Goal: Entertainment & Leisure: Consume media (video, audio)

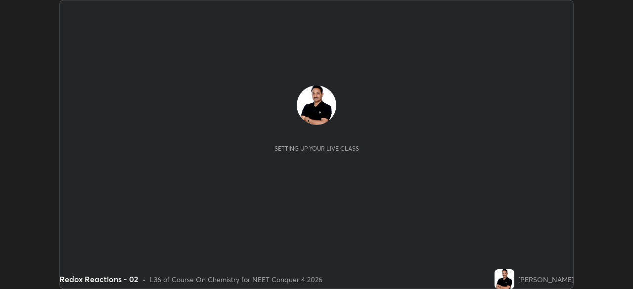
scroll to position [289, 633]
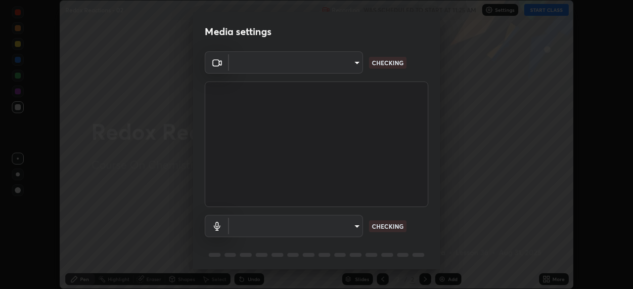
type input "c08bce05bf8d5aea718a1be68f52da0599af41aa0cc24399225b9d00f0db6711"
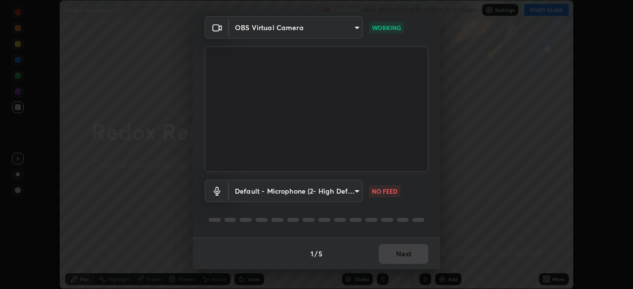
click at [344, 190] on body "Erase all Redox Reactions - 02 Recording WAS SCHEDULED TO START AT 11:25 AM Set…" at bounding box center [316, 144] width 633 height 289
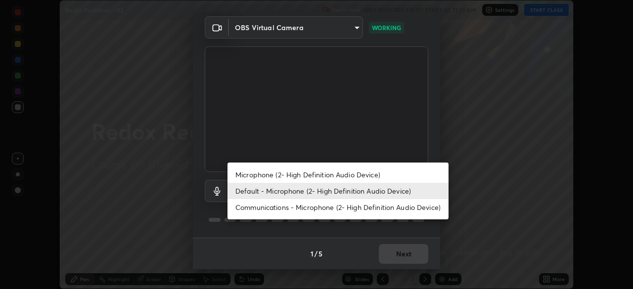
click at [344, 176] on li "Microphone (2- High Definition Audio Device)" at bounding box center [338, 175] width 221 height 16
type input "f62e13f0dc2c211b2e31b7d04ee83dbf57bd85d8f499c87d3582929809dfa27d"
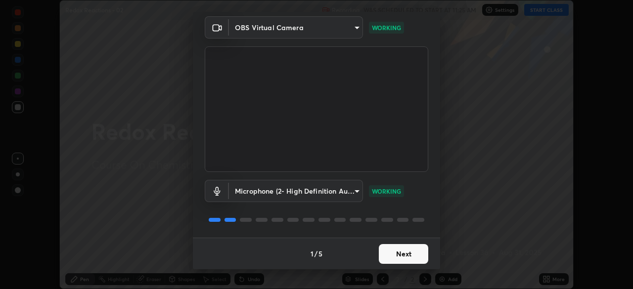
click at [410, 254] on button "Next" at bounding box center [403, 254] width 49 height 20
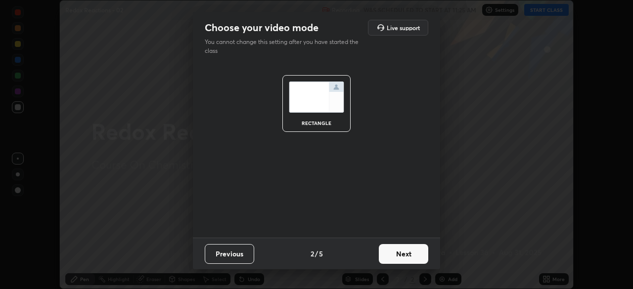
click at [410, 249] on button "Next" at bounding box center [403, 254] width 49 height 20
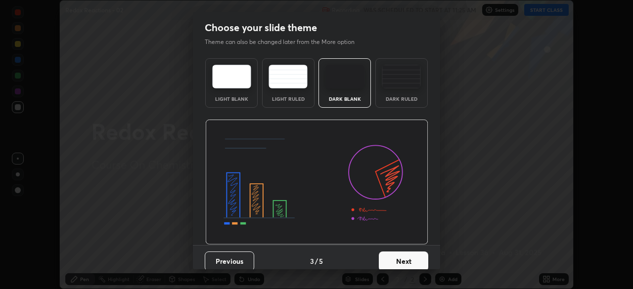
click at [413, 255] on button "Next" at bounding box center [403, 262] width 49 height 20
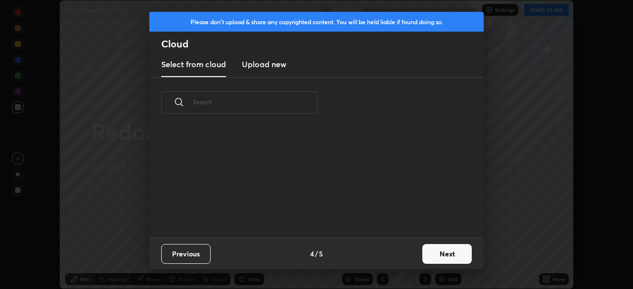
scroll to position [110, 318]
click at [448, 259] on button "Next" at bounding box center [447, 254] width 49 height 20
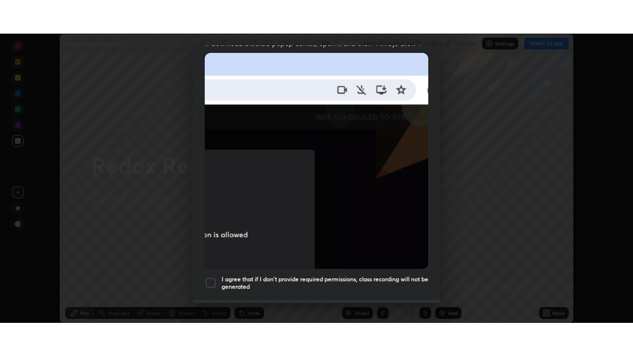
scroll to position [237, 0]
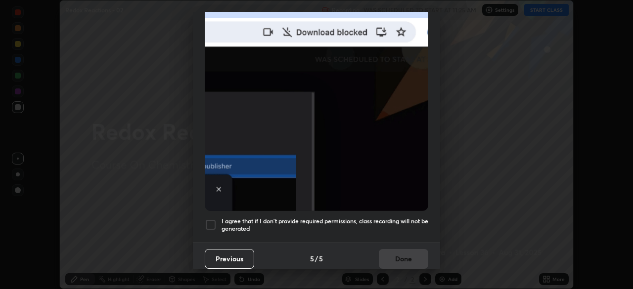
click at [412, 218] on h5 "I agree that if I don't provide required permissions, class recording will not …" at bounding box center [325, 225] width 207 height 15
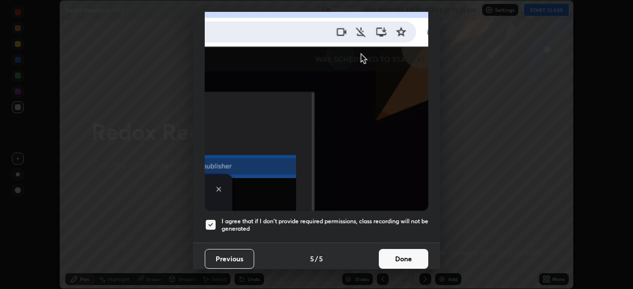
click at [416, 251] on button "Done" at bounding box center [403, 259] width 49 height 20
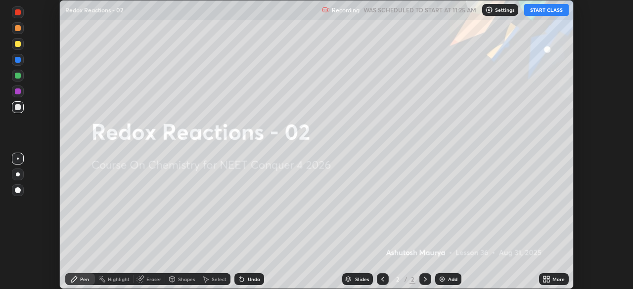
click at [550, 14] on button "START CLASS" at bounding box center [546, 10] width 45 height 12
click at [552, 277] on div "More" at bounding box center [554, 280] width 30 height 12
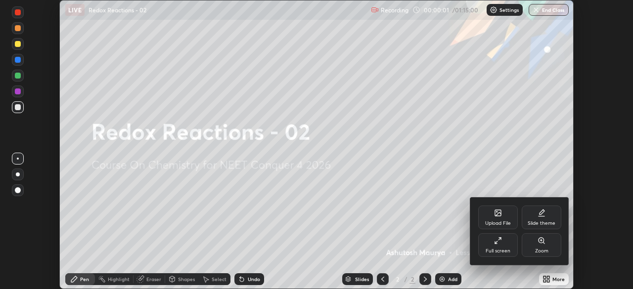
click at [499, 249] on div "Full screen" at bounding box center [498, 251] width 25 height 5
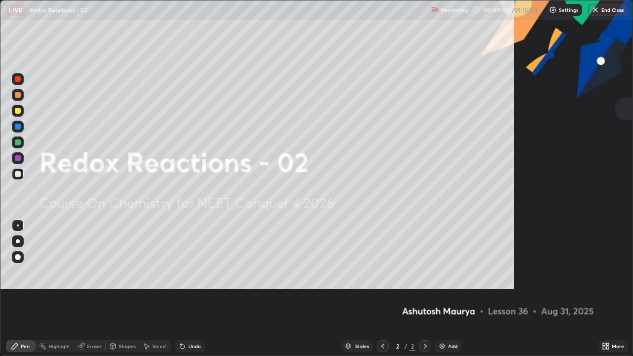
scroll to position [356, 633]
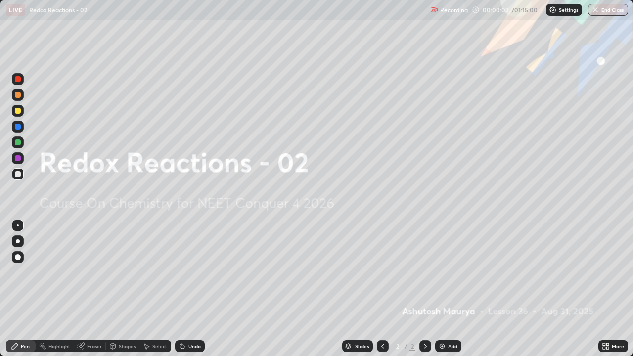
click at [449, 289] on div "Add" at bounding box center [452, 346] width 9 height 5
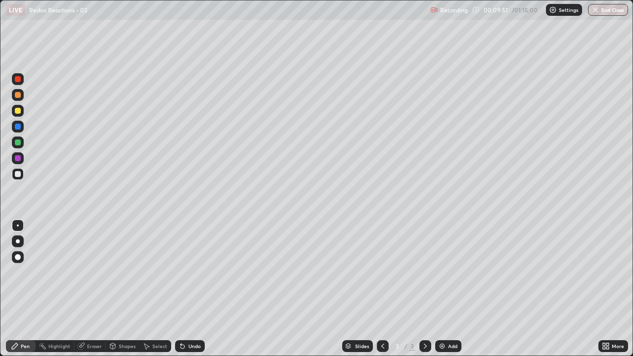
click at [19, 113] on div at bounding box center [18, 111] width 6 height 6
click at [18, 241] on div at bounding box center [18, 241] width 4 height 4
click at [22, 174] on div at bounding box center [18, 174] width 12 height 12
click at [450, 289] on div "Add" at bounding box center [448, 346] width 26 height 12
click at [381, 289] on icon at bounding box center [383, 346] width 8 height 8
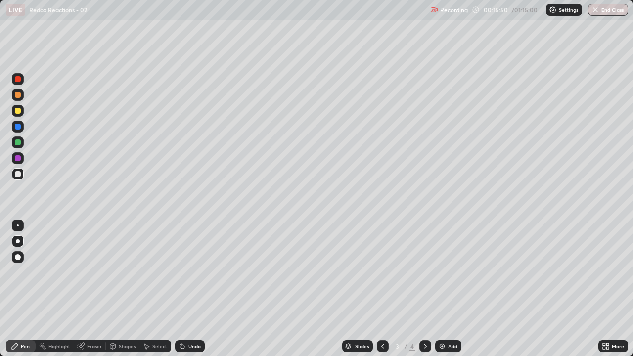
click at [194, 289] on div "Undo" at bounding box center [190, 346] width 30 height 12
click at [421, 289] on div at bounding box center [426, 346] width 12 height 12
click at [451, 289] on div "Add" at bounding box center [452, 346] width 9 height 5
click at [18, 143] on div at bounding box center [18, 143] width 6 height 6
click at [440, 289] on img at bounding box center [442, 346] width 8 height 8
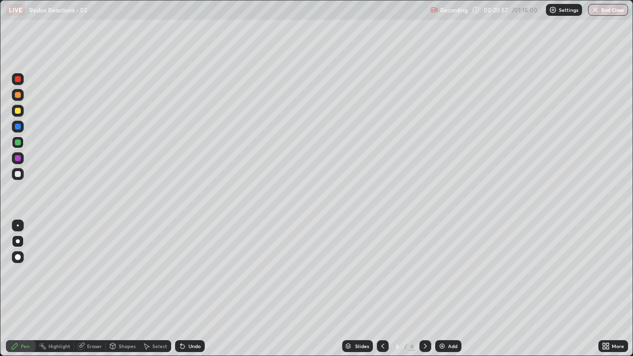
click at [18, 112] on div at bounding box center [18, 111] width 6 height 6
click at [187, 289] on div "Undo" at bounding box center [190, 346] width 30 height 12
click at [190, 289] on div "Undo" at bounding box center [190, 346] width 30 height 12
click at [192, 289] on div "Undo" at bounding box center [190, 346] width 30 height 12
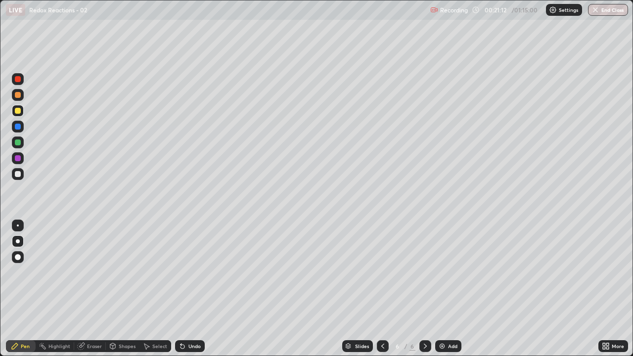
click at [17, 174] on div at bounding box center [18, 174] width 6 height 6
click at [384, 289] on icon at bounding box center [383, 346] width 8 height 8
click at [426, 289] on div at bounding box center [426, 346] width 12 height 12
click at [16, 143] on div at bounding box center [18, 143] width 6 height 6
click at [17, 173] on div at bounding box center [18, 174] width 6 height 6
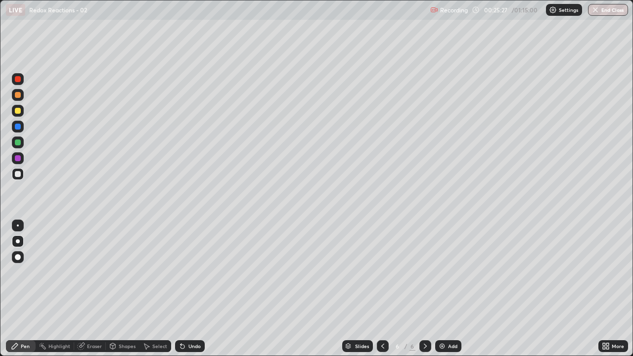
click at [445, 289] on div "Add" at bounding box center [448, 346] width 26 height 12
click at [17, 111] on div at bounding box center [18, 111] width 6 height 6
click at [17, 176] on div at bounding box center [18, 174] width 6 height 6
click at [189, 289] on div "Undo" at bounding box center [195, 346] width 12 height 5
click at [185, 289] on icon at bounding box center [183, 346] width 8 height 8
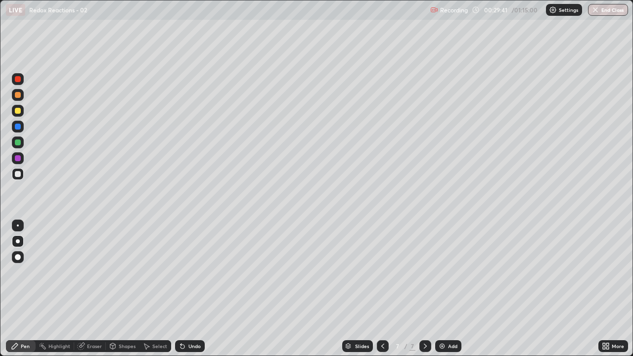
click at [187, 289] on div "Undo" at bounding box center [190, 346] width 30 height 12
click at [189, 289] on div "Undo" at bounding box center [195, 346] width 12 height 5
click at [191, 289] on div "Undo" at bounding box center [195, 346] width 12 height 5
click at [190, 289] on div "Undo" at bounding box center [195, 346] width 12 height 5
click at [454, 289] on div "Add" at bounding box center [452, 346] width 9 height 5
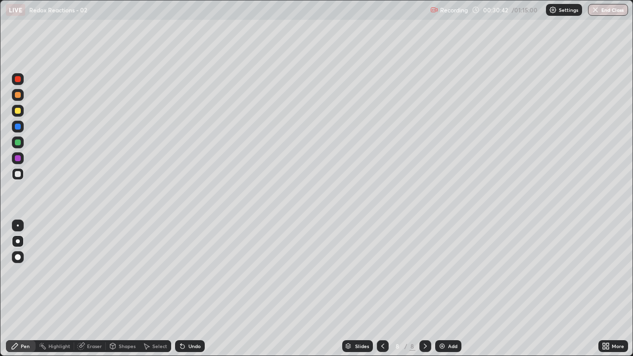
click at [382, 289] on icon at bounding box center [382, 346] width 3 height 5
click at [425, 289] on icon at bounding box center [426, 346] width 8 height 8
click at [382, 289] on icon at bounding box center [383, 346] width 8 height 8
click at [381, 289] on icon at bounding box center [382, 346] width 3 height 5
click at [381, 289] on icon at bounding box center [383, 346] width 8 height 8
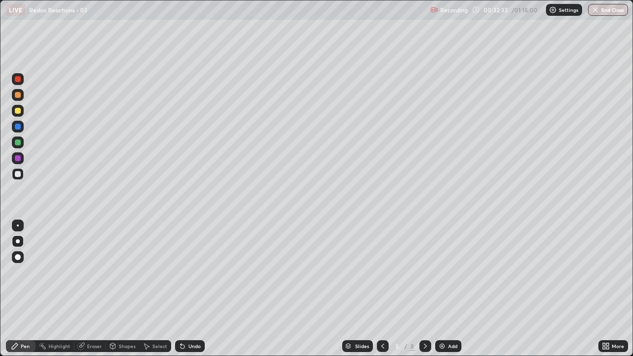
click at [381, 289] on icon at bounding box center [382, 346] width 3 height 5
click at [424, 289] on icon at bounding box center [425, 346] width 3 height 5
click at [425, 289] on icon at bounding box center [426, 346] width 8 height 8
click at [382, 289] on icon at bounding box center [382, 346] width 3 height 5
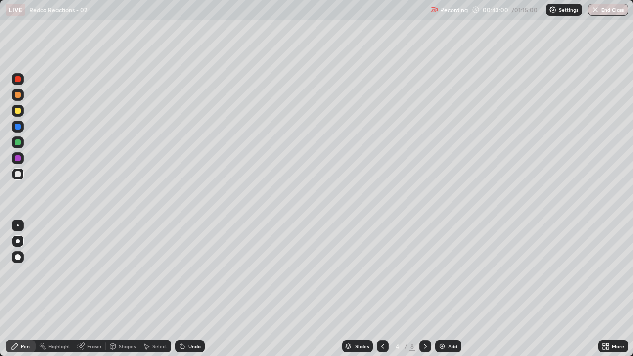
click at [423, 289] on icon at bounding box center [426, 346] width 8 height 8
click at [425, 289] on icon at bounding box center [426, 346] width 8 height 8
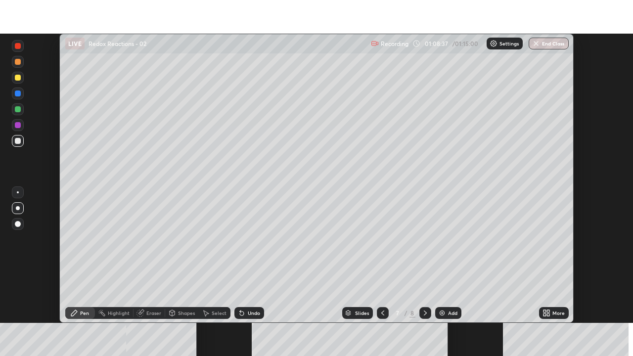
scroll to position [289, 633]
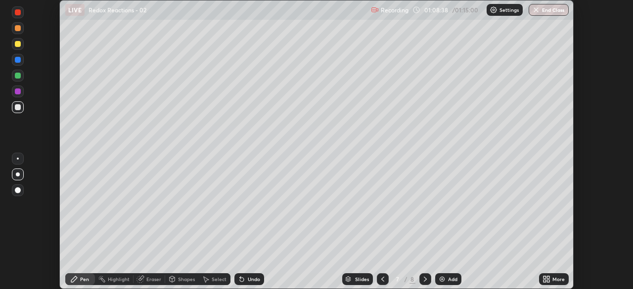
click at [546, 279] on icon at bounding box center [545, 278] width 2 height 2
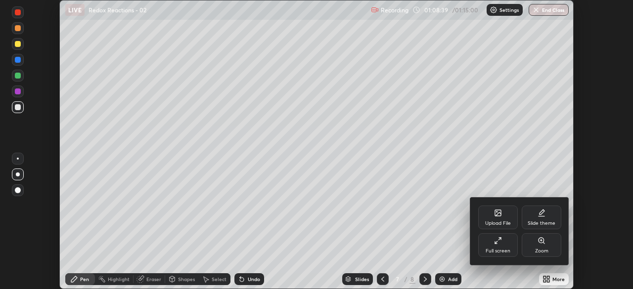
click at [505, 249] on div "Full screen" at bounding box center [498, 251] width 25 height 5
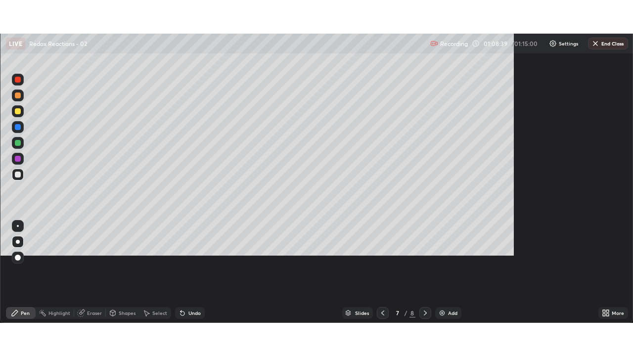
scroll to position [356, 633]
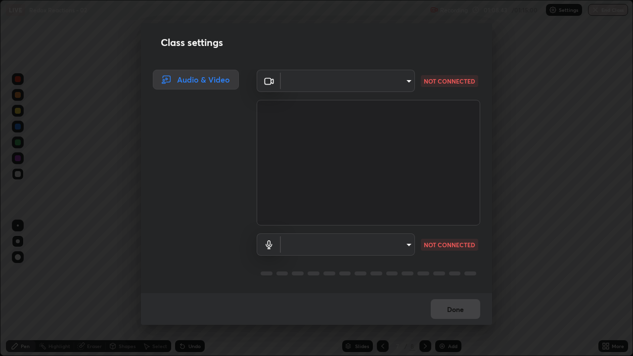
type input "c08bce05bf8d5aea718a1be68f52da0599af41aa0cc24399225b9d00f0db6711"
type input "f62e13f0dc2c211b2e31b7d04ee83dbf57bd85d8f499c87d3582929809dfa27d"
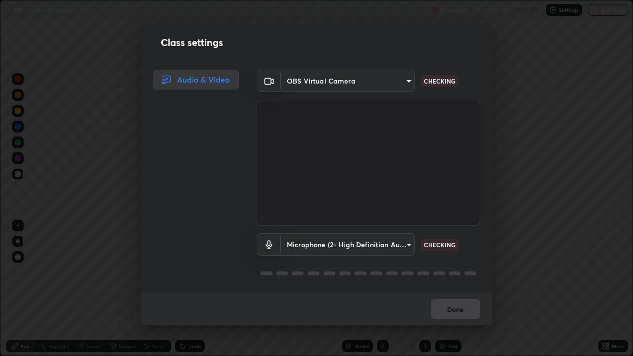
scroll to position [1, 0]
click at [446, 289] on button "Done" at bounding box center [455, 309] width 49 height 20
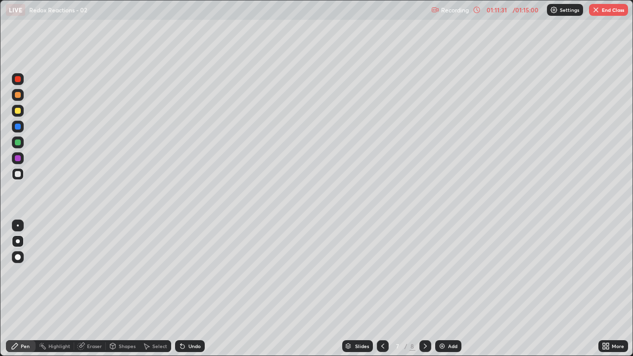
click at [425, 289] on icon at bounding box center [426, 346] width 8 height 8
click at [384, 289] on icon at bounding box center [383, 346] width 8 height 8
click at [425, 289] on icon at bounding box center [426, 346] width 8 height 8
click at [382, 289] on icon at bounding box center [383, 346] width 8 height 8
click at [424, 289] on icon at bounding box center [425, 346] width 3 height 5
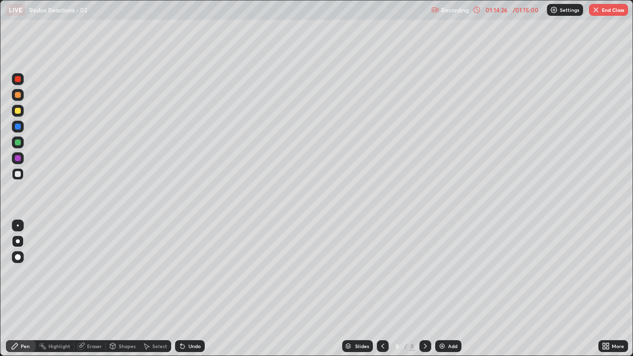
click at [382, 289] on icon at bounding box center [383, 346] width 8 height 8
click at [425, 289] on icon at bounding box center [426, 346] width 8 height 8
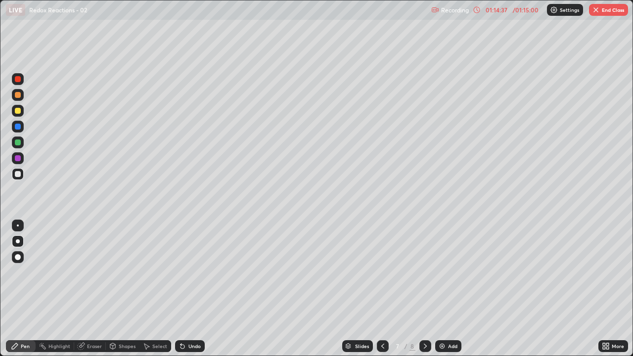
click at [425, 289] on icon at bounding box center [426, 346] width 8 height 8
click at [427, 289] on icon at bounding box center [426, 346] width 8 height 8
click at [425, 289] on icon at bounding box center [426, 346] width 8 height 8
click at [424, 289] on icon at bounding box center [426, 346] width 8 height 8
click at [383, 289] on icon at bounding box center [383, 346] width 8 height 8
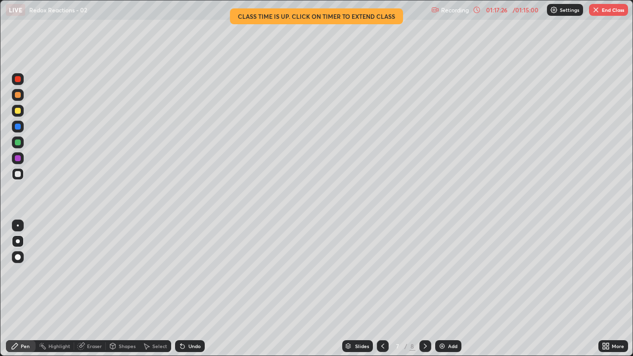
click at [425, 289] on icon at bounding box center [426, 346] width 8 height 8
click at [382, 289] on icon at bounding box center [382, 346] width 3 height 5
click at [381, 289] on icon at bounding box center [383, 346] width 8 height 8
click at [598, 12] on img "button" at bounding box center [596, 10] width 8 height 8
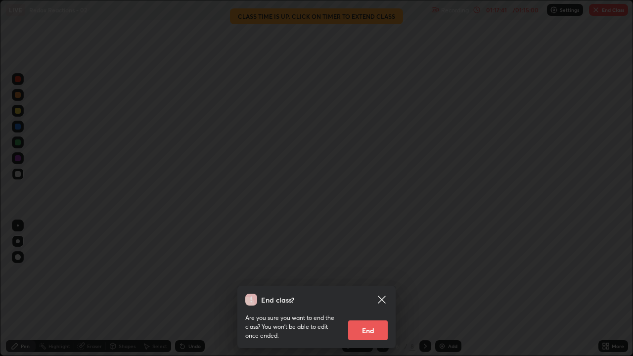
click at [363, 289] on button "End" at bounding box center [368, 331] width 40 height 20
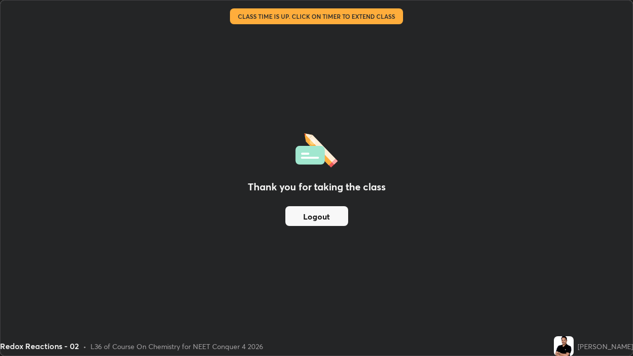
click at [327, 218] on button "Logout" at bounding box center [317, 216] width 63 height 20
